Goal: Complete application form

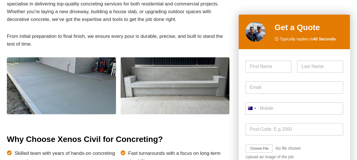
scroll to position [257, 0]
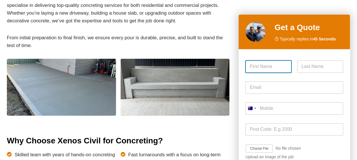
click at [269, 67] on input "First" at bounding box center [269, 66] width 46 height 12
type input "[PERSON_NAME]"
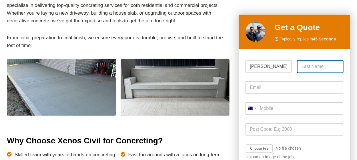
type input "Vellacott"
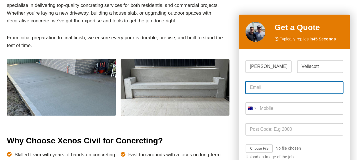
type input "[EMAIL_ADDRESS][DOMAIN_NAME]"
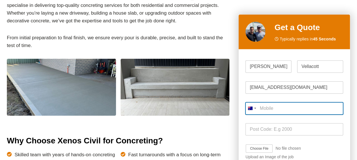
type input "0431 939 929"
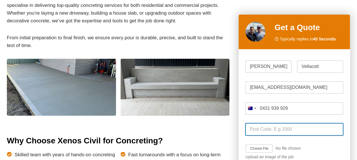
type input "2111"
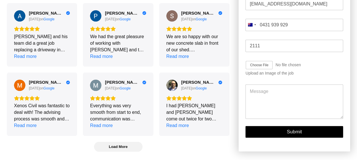
scroll to position [1499, 0]
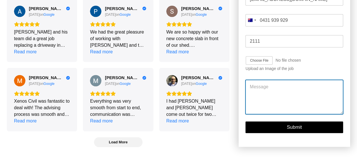
click at [267, 80] on textarea "Message" at bounding box center [295, 97] width 98 height 34
type textarea "I"
type textarea "A"
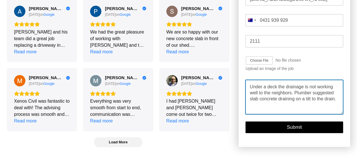
type textarea "Under a deck the drainage is not working well to the neighbors. Plumber suggest…"
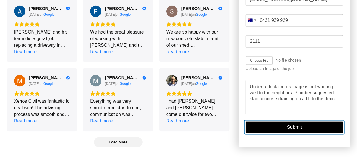
click at [303, 122] on button "Submit" at bounding box center [295, 128] width 98 height 12
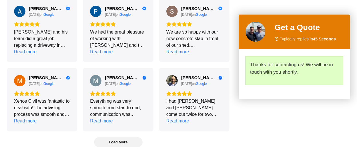
scroll to position [1501, 0]
